Goal: Task Accomplishment & Management: Manage account settings

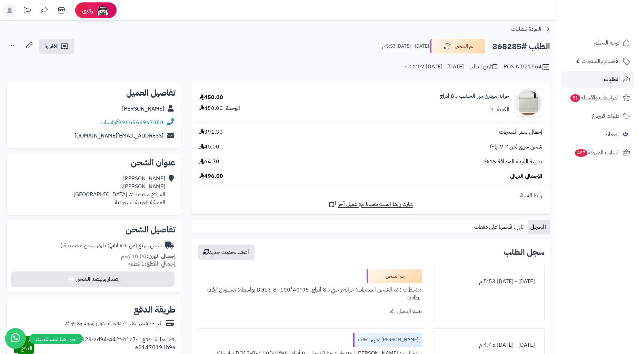
click at [603, 84] on link "الطلبات" at bounding box center [598, 79] width 72 height 17
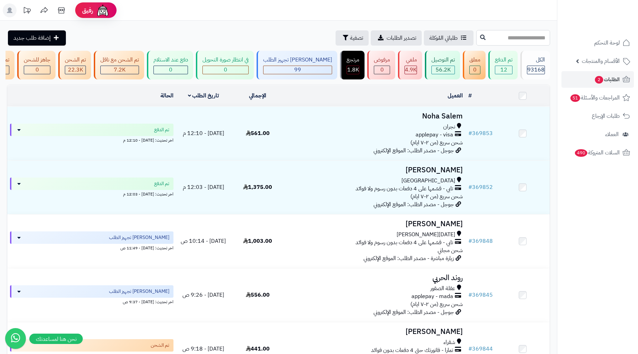
click at [504, 30] on input "text" at bounding box center [513, 38] width 74 height 16
paste input "******"
type input "******"
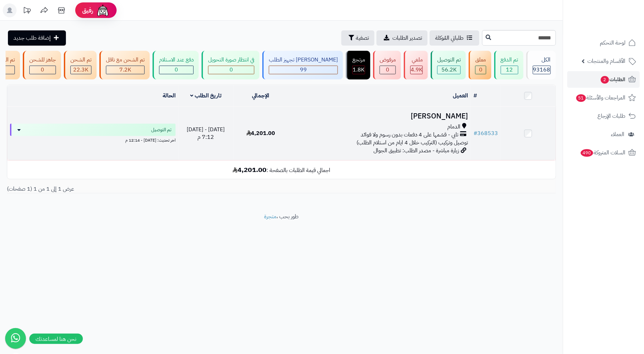
click at [390, 147] on span "توصيل وتركيب (التركيب خلال 4 ايام من استلام الطلب)" at bounding box center [411, 142] width 111 height 8
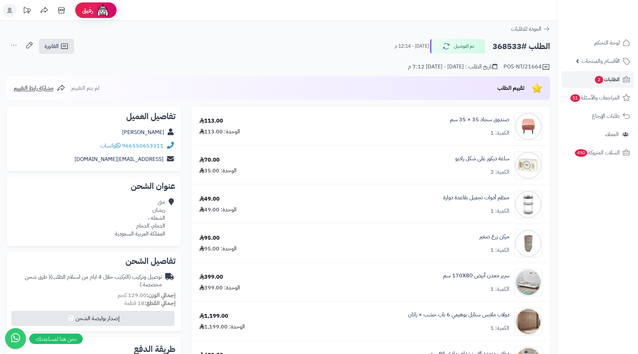
click at [516, 52] on h2 "الطلب #368533" at bounding box center [522, 46] width 58 height 14
copy h2 "368533"
click at [159, 225] on div "منى ريشان الشعله ، الدمام، الدمام المملكة العربية السعودية" at bounding box center [140, 217] width 50 height 39
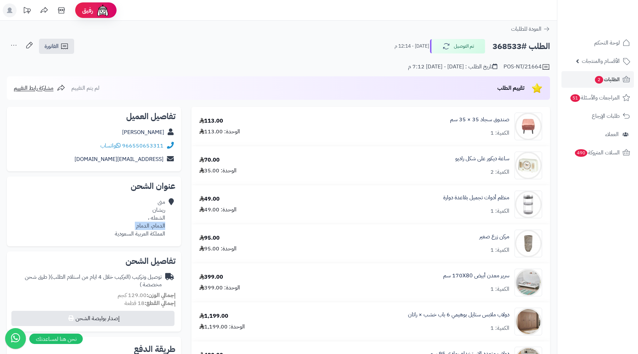
click at [159, 225] on div "منى ريشان الشعله ، الدمام، الدمام المملكة العربية السعودية" at bounding box center [140, 217] width 50 height 39
copy div "الدمام، الدمام"
click at [72, 43] on link "الفاتورة" at bounding box center [56, 46] width 35 height 15
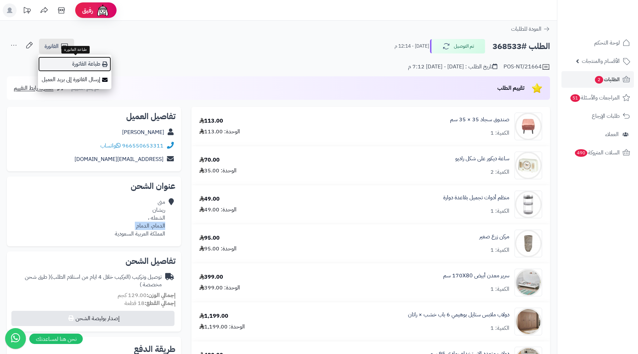
click at [76, 68] on link "طباعة الفاتورة" at bounding box center [74, 64] width 73 height 16
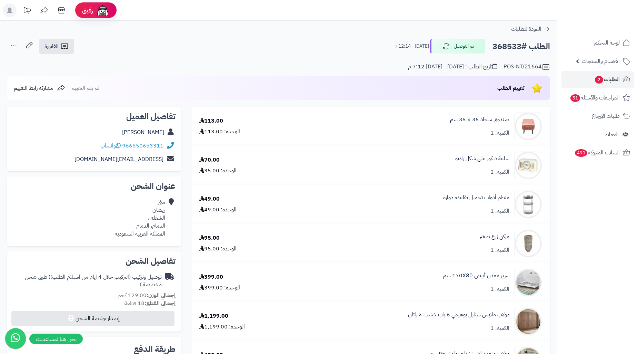
click at [510, 51] on h2 "الطلب #368533" at bounding box center [522, 46] width 58 height 14
copy h2 "368533"
click at [610, 81] on span "الطلبات 2" at bounding box center [607, 80] width 26 height 10
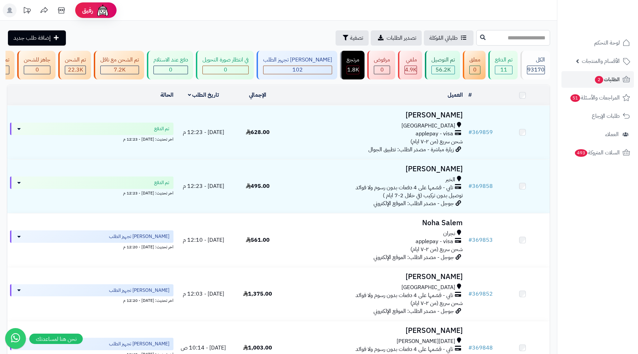
click at [530, 39] on input "text" at bounding box center [513, 38] width 74 height 16
paste input "******"
type input "******"
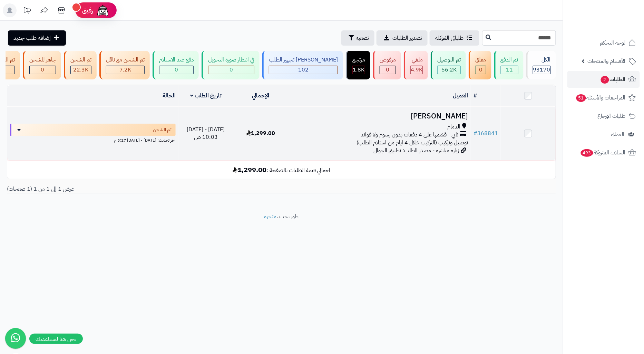
click at [356, 131] on div "الدمام" at bounding box center [379, 127] width 177 height 8
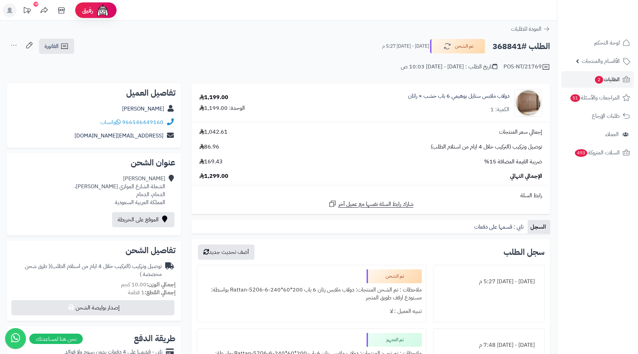
click at [516, 45] on h2 "الطلب #368841" at bounding box center [522, 46] width 58 height 14
copy h2 "368841"
drag, startPoint x: 54, startPoint y: 51, endPoint x: 86, endPoint y: 50, distance: 31.0
click at [54, 50] on link "الفاتورة" at bounding box center [56, 46] width 35 height 15
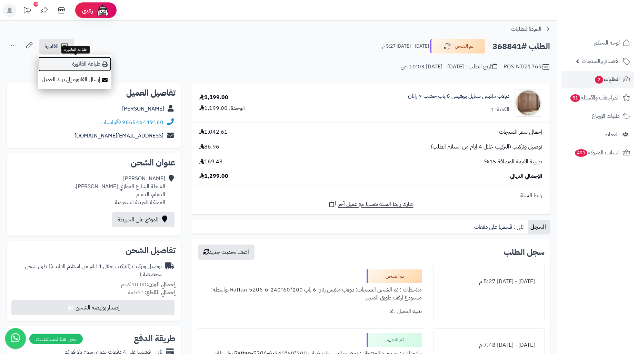
click at [88, 68] on link "طباعة الفاتورة" at bounding box center [74, 64] width 73 height 16
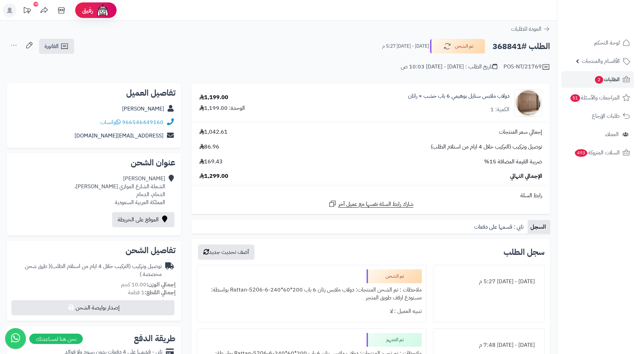
copy h2 "368841"
click at [580, 80] on link "الطلبات 2" at bounding box center [598, 79] width 72 height 17
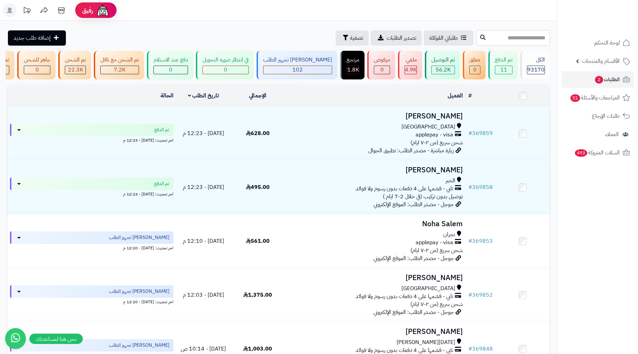
click at [546, 36] on input "text" at bounding box center [513, 38] width 74 height 16
paste input "******"
type input "******"
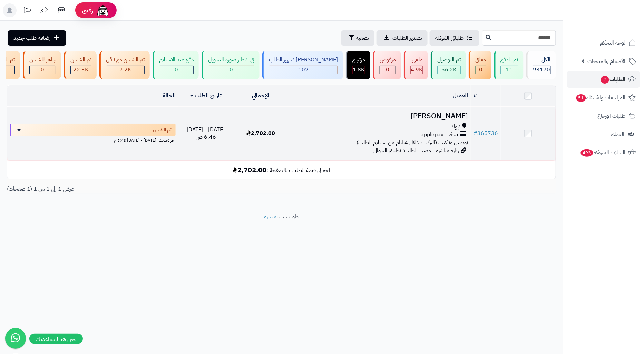
click at [271, 137] on span "2,702.00" at bounding box center [260, 133] width 29 height 8
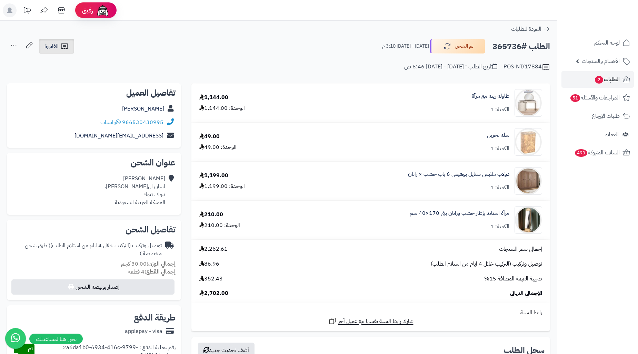
click at [57, 46] on span "الفاتورة" at bounding box center [51, 46] width 14 height 8
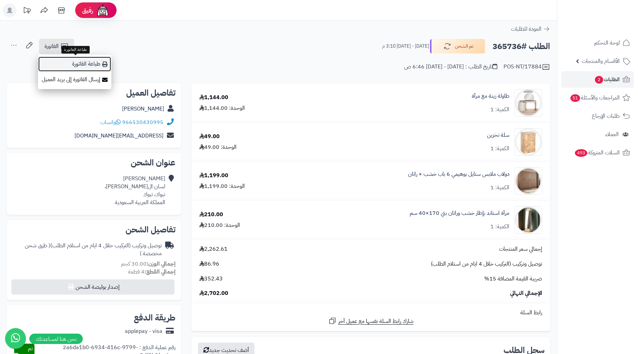
click at [102, 68] on link "طباعة الفاتورة" at bounding box center [74, 64] width 73 height 16
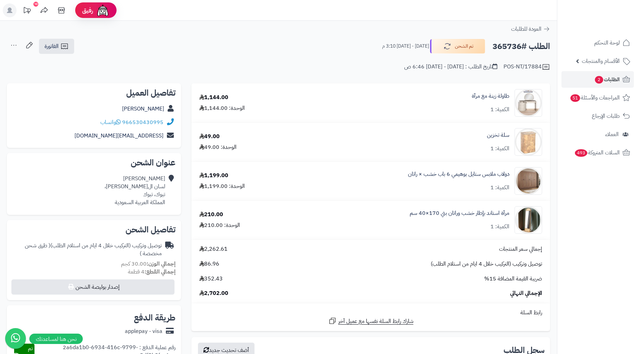
click at [511, 45] on h2 "الطلب #365736" at bounding box center [522, 46] width 58 height 14
copy h2 "365736"
